Goal: Find specific page/section: Find specific page/section

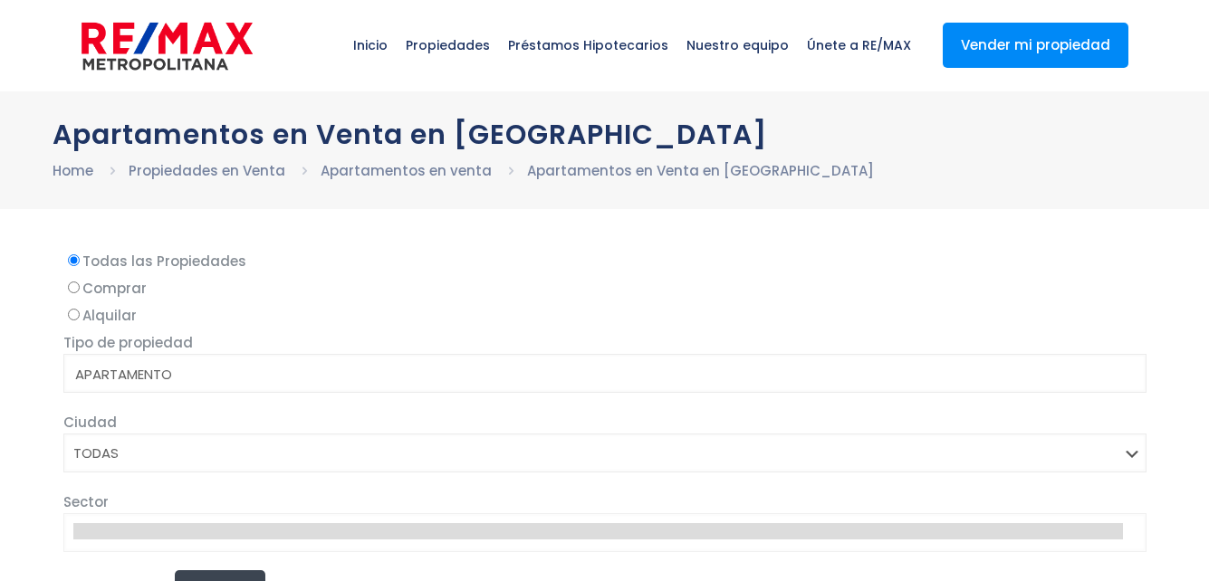
select select
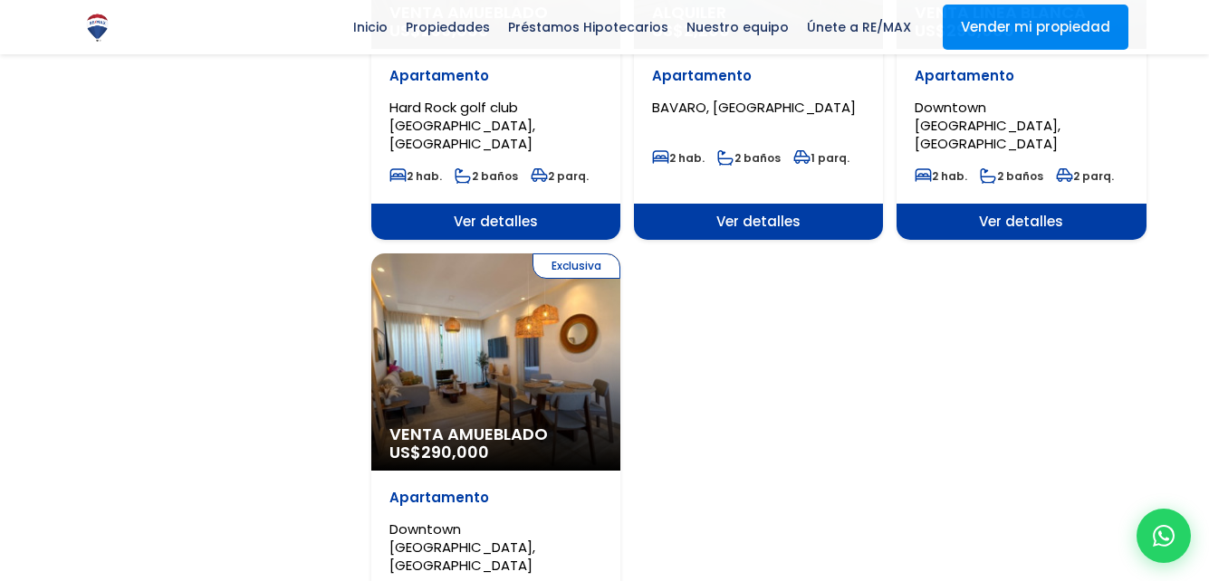
scroll to position [2354, 0]
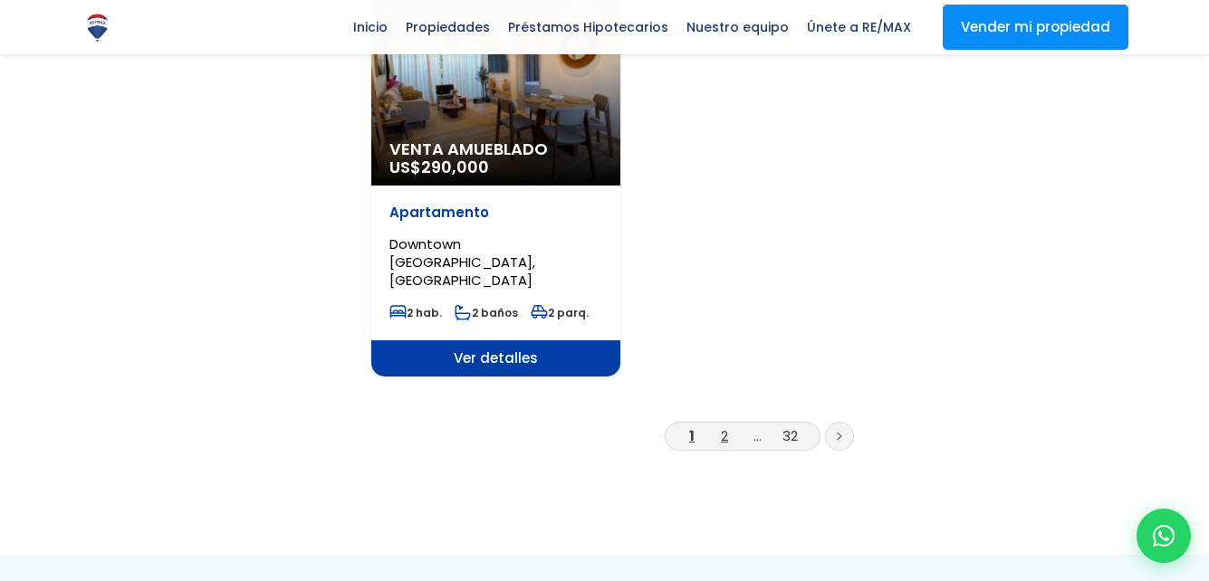
click at [721, 427] on link "2" at bounding box center [724, 436] width 7 height 19
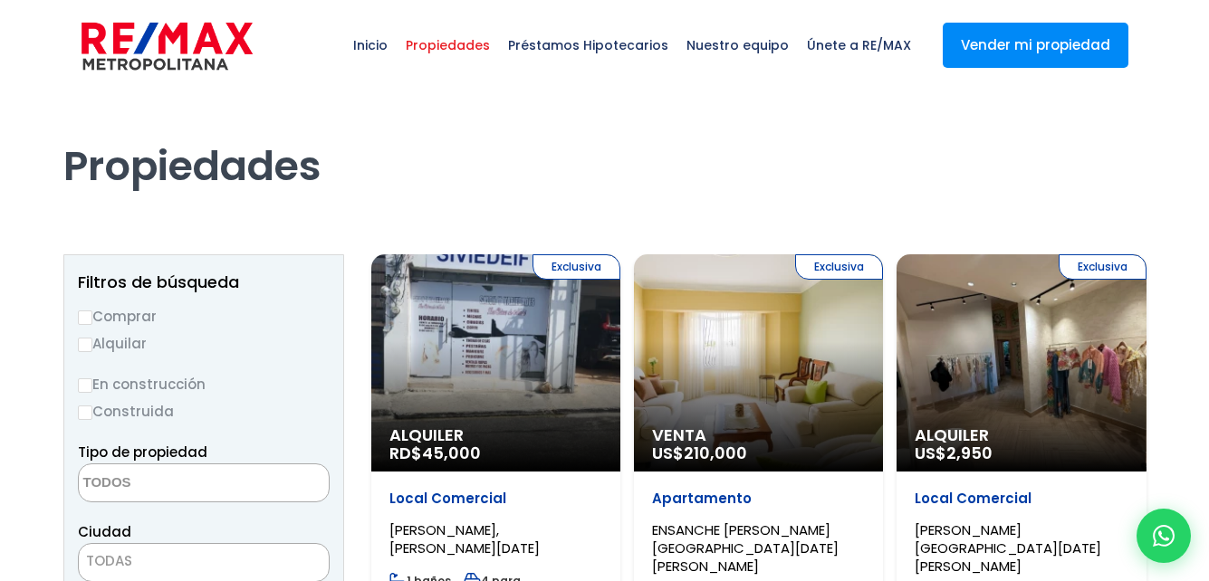
select select
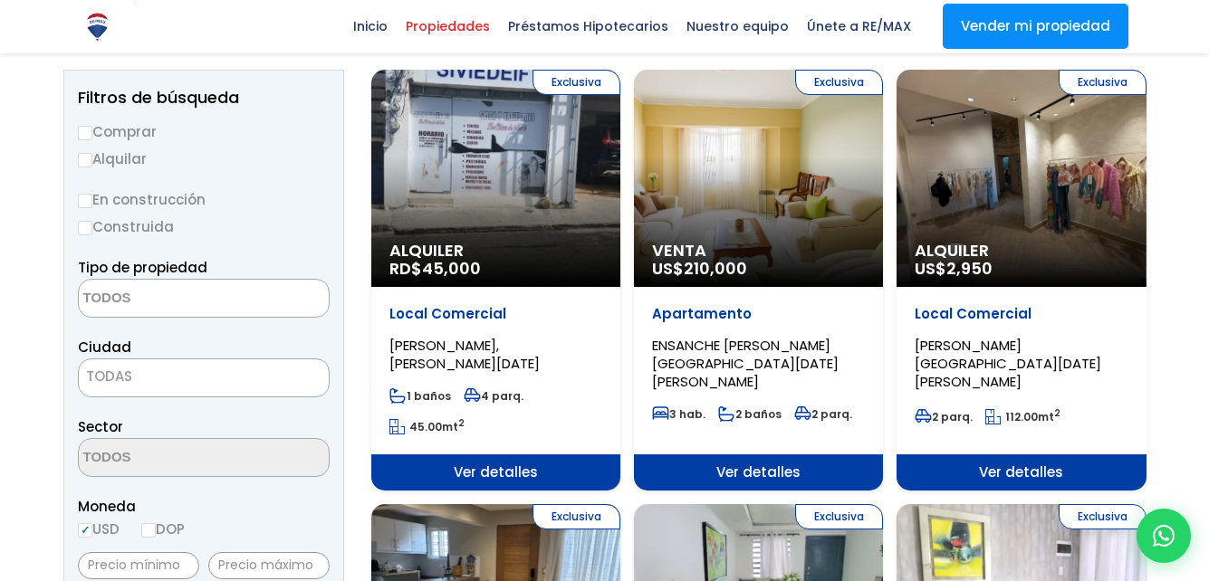
scroll to position [272, 0]
